Goal: Transaction & Acquisition: Obtain resource

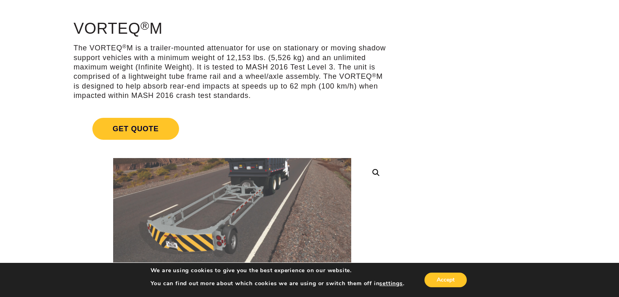
scroll to position [122, 0]
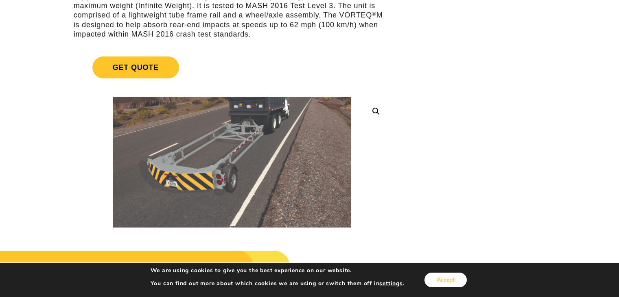
click at [455, 283] on button "Accept" at bounding box center [445, 280] width 42 height 15
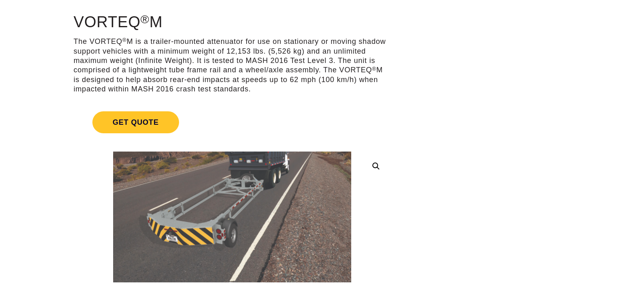
scroll to position [0, 0]
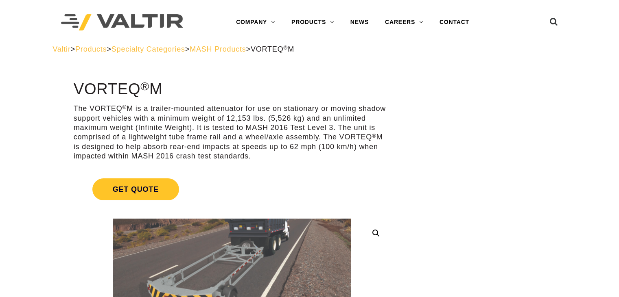
click at [144, 51] on span "Specialty Categories" at bounding box center [148, 49] width 74 height 8
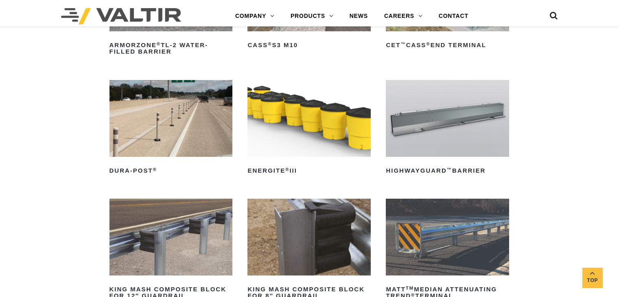
scroll to position [325, 0]
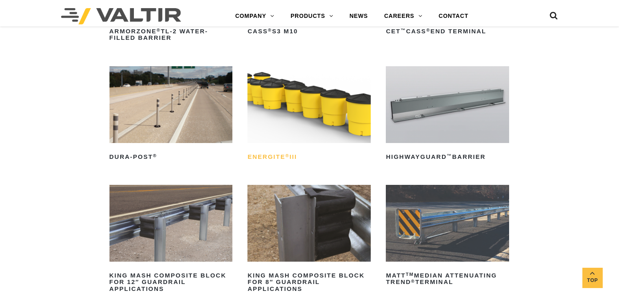
click at [287, 156] on sup "®" at bounding box center [287, 155] width 4 height 5
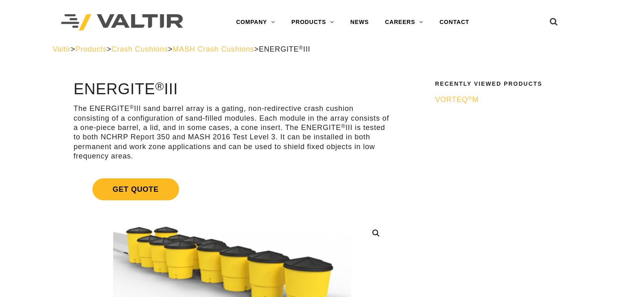
click at [134, 189] on span "Get Quote" at bounding box center [135, 190] width 87 height 22
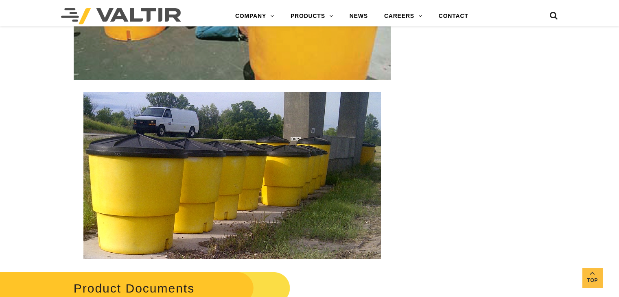
scroll to position [1342, 0]
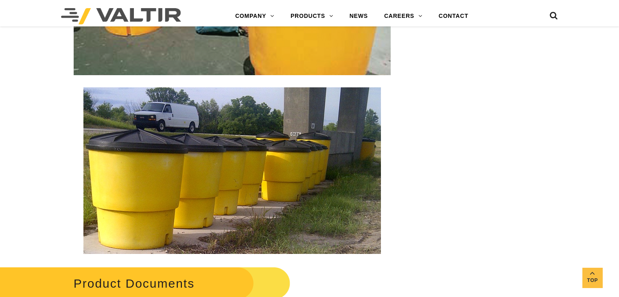
click at [238, 168] on img at bounding box center [231, 170] width 297 height 167
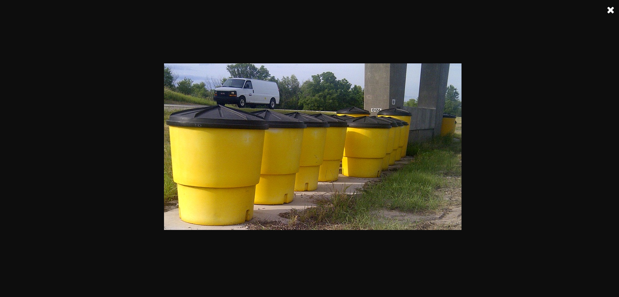
scroll to position [0, 0]
click at [461, 63] on img at bounding box center [312, 146] width 297 height 167
